Goal: Information Seeking & Learning: Learn about a topic

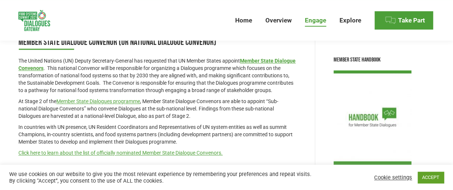
scroll to position [105, 0]
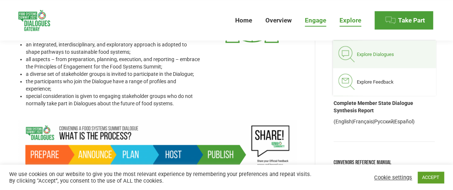
click at [363, 52] on span "Explore Dialogues" at bounding box center [375, 54] width 37 height 6
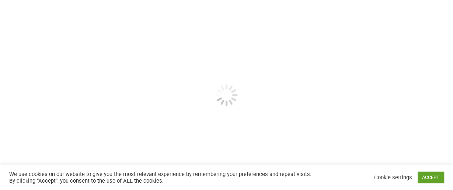
scroll to position [172, 0]
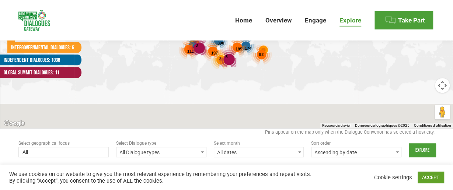
click at [104, 152] on span at bounding box center [63, 153] width 90 height 12
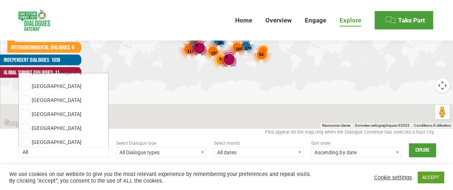
scroll to position [2176, 0]
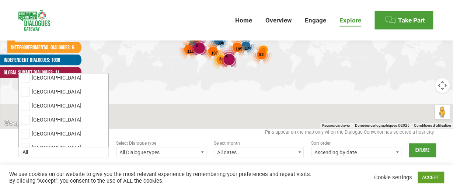
click at [25, 155] on li "[GEOGRAPHIC_DATA]" at bounding box center [64, 162] width 90 height 14
select select "sierra-leone"
click at [419, 148] on input "Explore" at bounding box center [422, 150] width 27 height 14
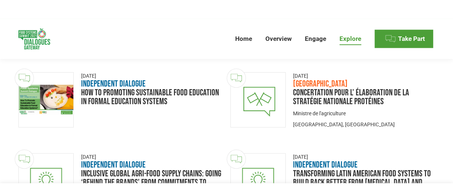
scroll to position [271, 0]
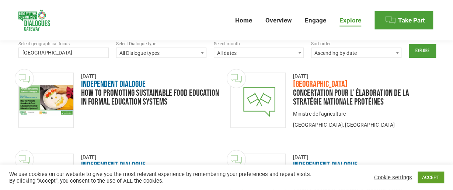
click at [288, 20] on li "Overview Dialogues and the Summit Member State Dialogues Independent Dialogues …" at bounding box center [278, 20] width 39 height 41
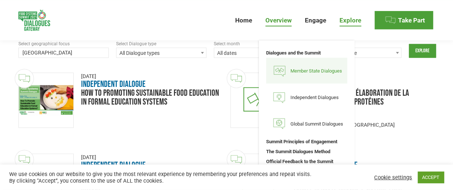
click at [316, 68] on span "Member State Dialogues" at bounding box center [316, 71] width 52 height 6
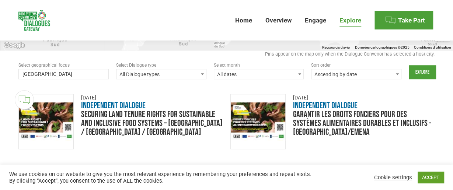
scroll to position [253, 0]
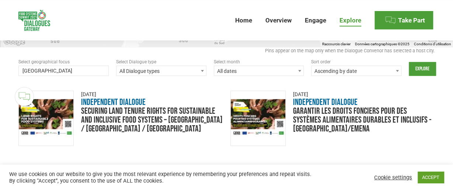
click at [122, 103] on h3 "Independent Dialogue" at bounding box center [152, 102] width 142 height 9
click at [57, 106] on img "Dialogue image" at bounding box center [46, 118] width 55 height 39
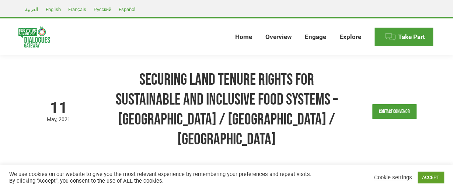
click at [421, 171] on div "Cookie settings ACCEPT" at bounding box center [407, 177] width 71 height 15
click at [427, 175] on link "ACCEPT" at bounding box center [430, 177] width 26 height 11
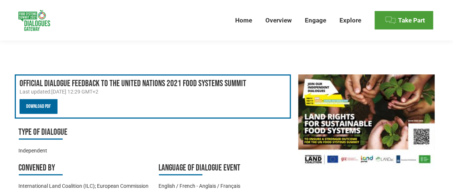
scroll to position [96, 0]
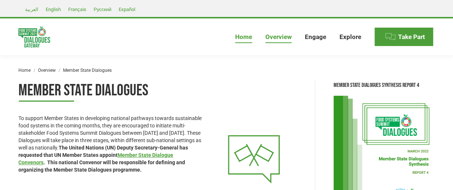
click at [243, 35] on span "Home" at bounding box center [243, 37] width 17 height 8
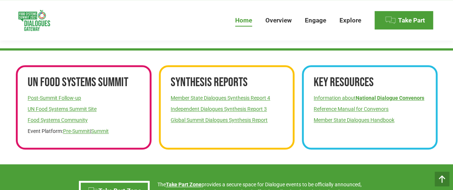
scroll to position [269, 0]
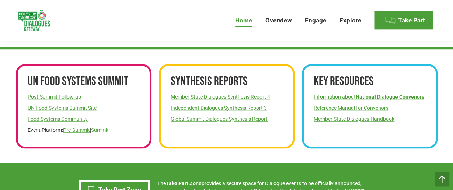
click at [106, 127] on link "Summit" at bounding box center [100, 130] width 18 height 6
click at [227, 94] on link "Member State Dialogues Synthesis Report 4" at bounding box center [220, 97] width 99 height 6
click at [362, 97] on strong "National Dialogue Convenors" at bounding box center [390, 97] width 69 height 6
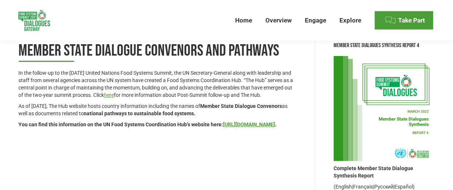
scroll to position [35, 0]
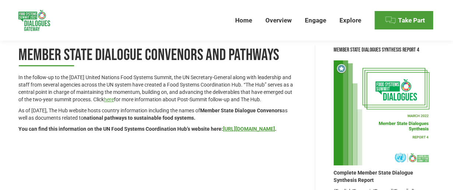
click at [406, 93] on img at bounding box center [383, 112] width 101 height 105
click at [350, 174] on strong "Complete Member State Dialogue Synthesis Report" at bounding box center [373, 176] width 80 height 13
click at [390, 128] on img at bounding box center [383, 112] width 101 height 105
click at [227, 132] on link "https://www.unfoodsystemshub.org/member-state-dialogue/en" at bounding box center [249, 129] width 52 height 6
